Goal: Find specific page/section: Find specific page/section

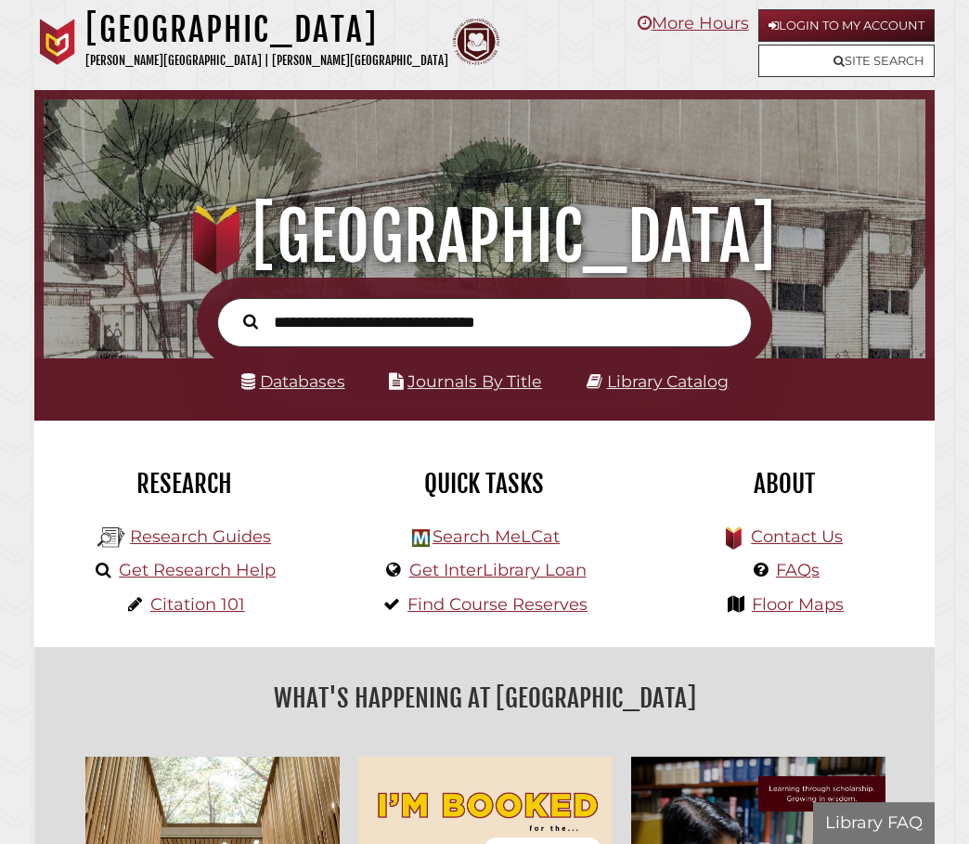
scroll to position [291, 873]
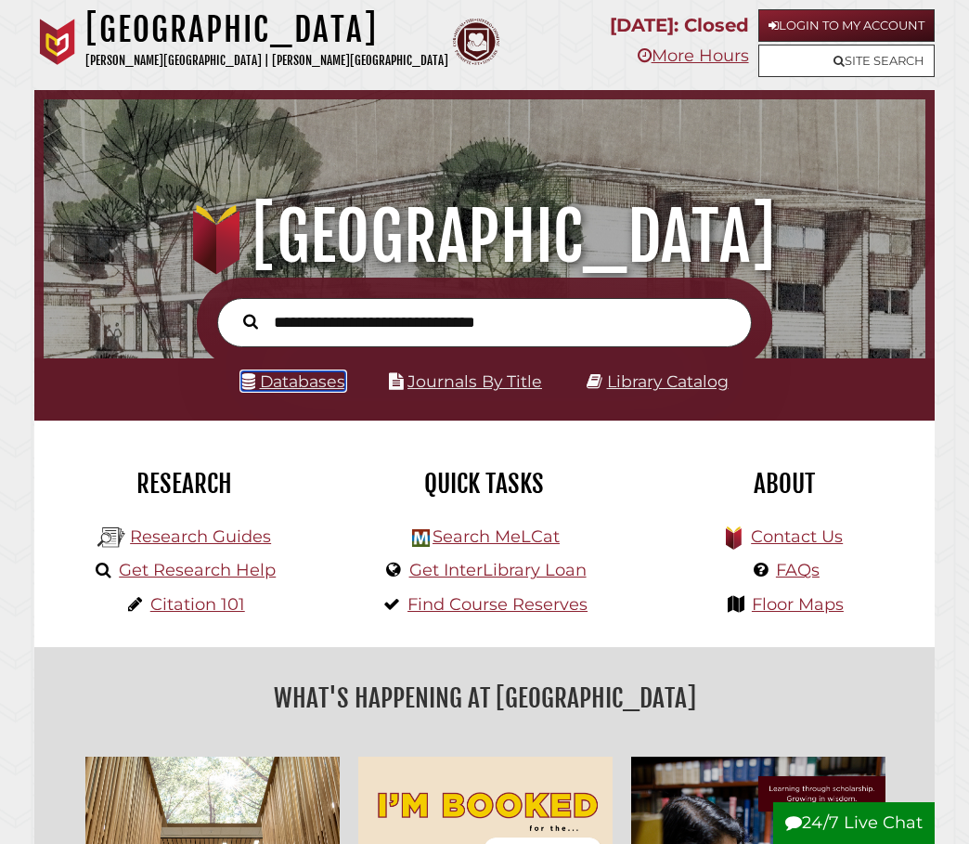
click at [292, 385] on link "Databases" at bounding box center [293, 380] width 104 height 19
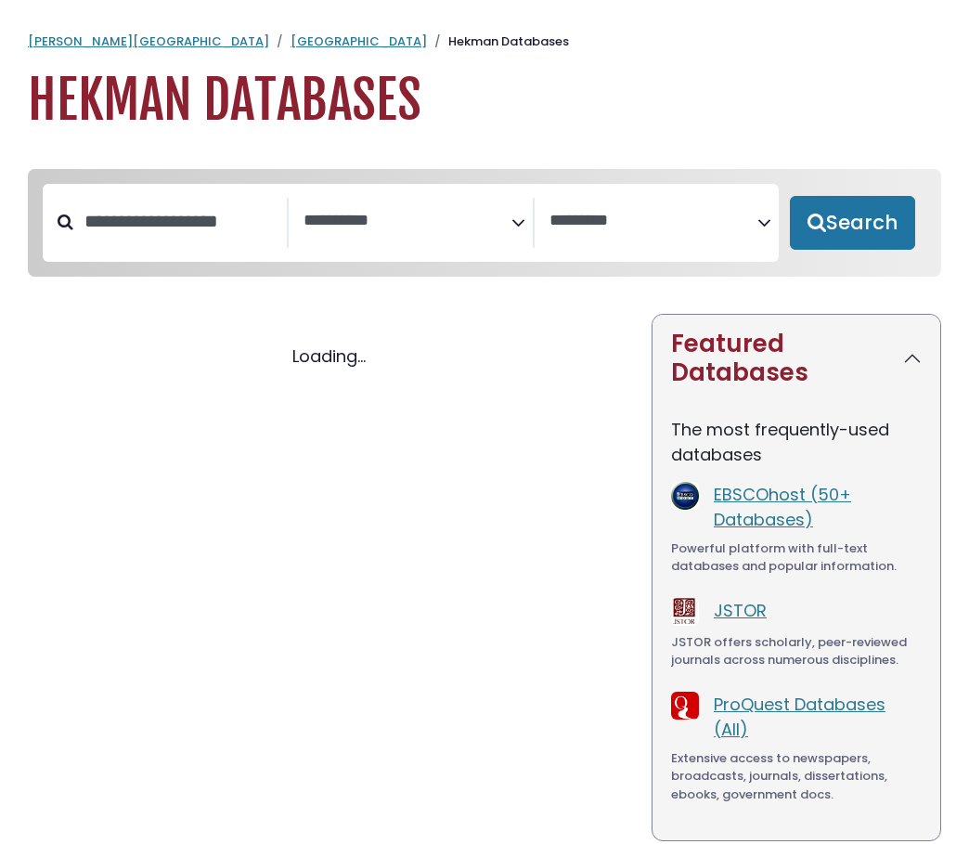
select select "Database Subject Filter"
select select "Database Vendors Filter"
select select "Database Subject Filter"
select select "Database Vendors Filter"
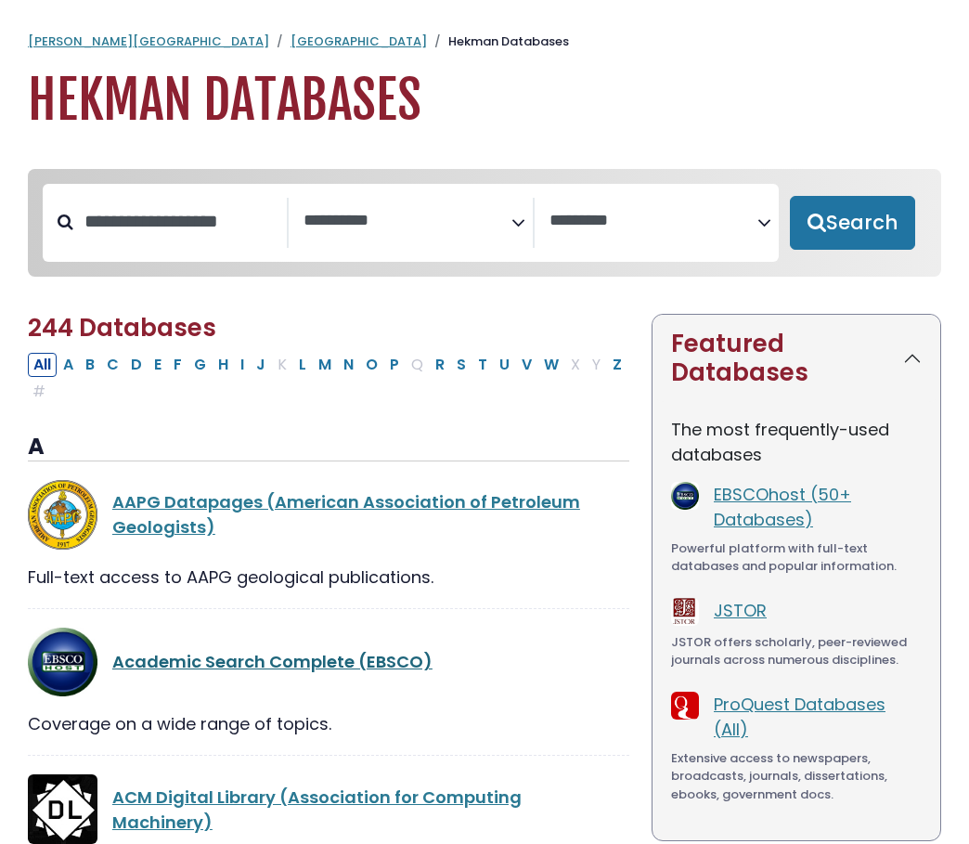
click at [229, 668] on link "Academic Search Complete (EBSCO)" at bounding box center [272, 661] width 320 height 23
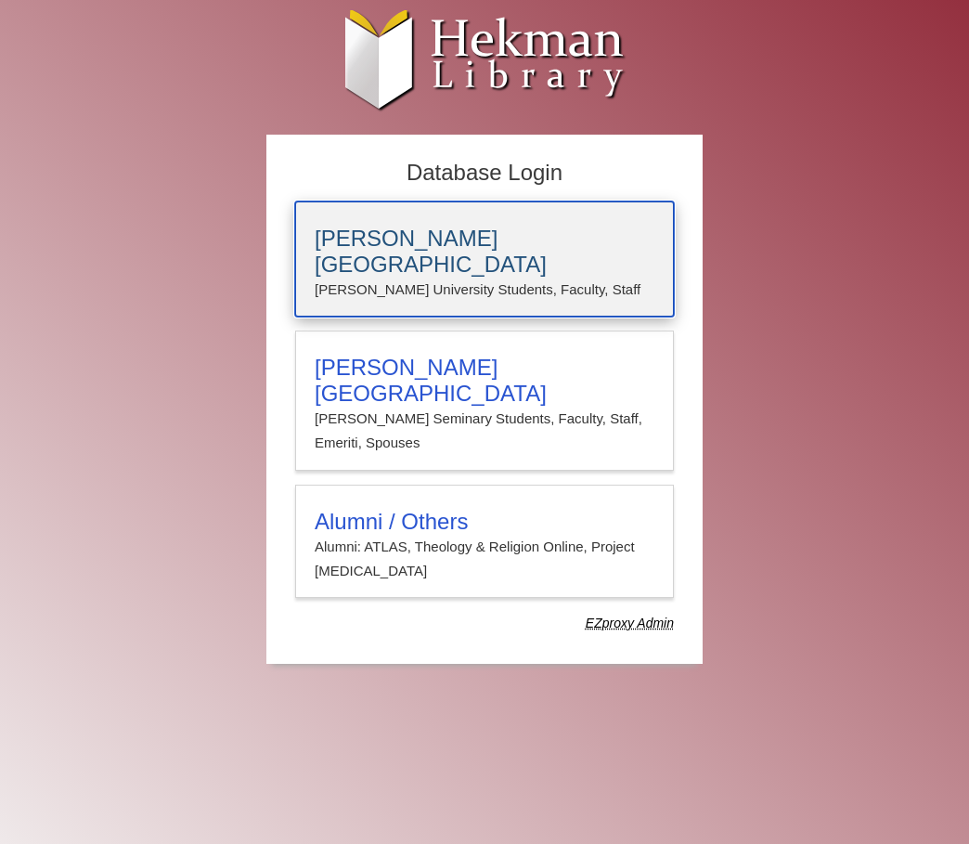
click at [424, 218] on div "[PERSON_NAME][GEOGRAPHIC_DATA] [PERSON_NAME] University Students, Faculty, Staff" at bounding box center [484, 258] width 379 height 115
